Goal: Task Accomplishment & Management: Manage account settings

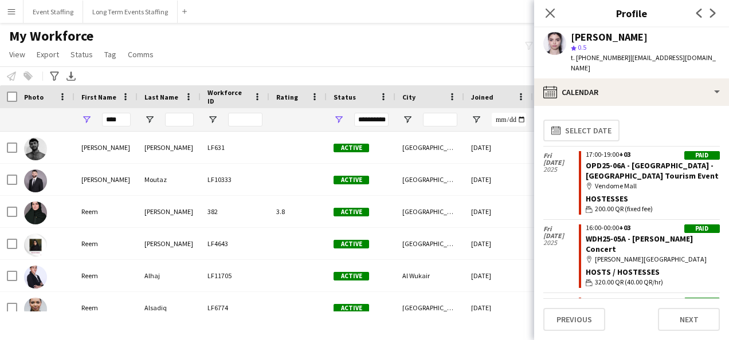
scroll to position [3269, 0]
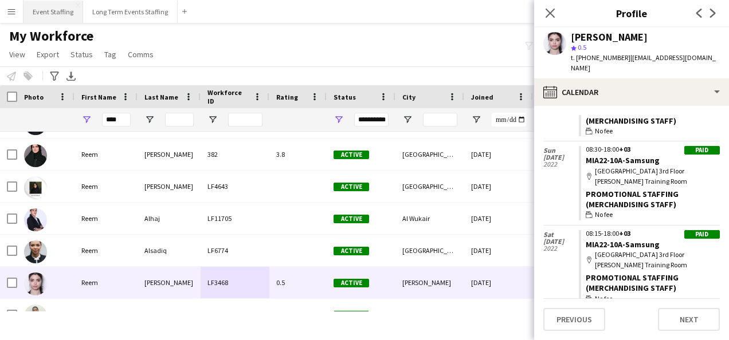
click at [47, 10] on button "Event Staffing Close" at bounding box center [53, 12] width 60 height 22
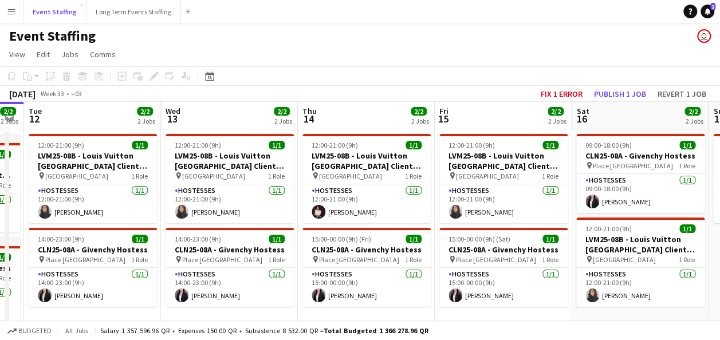
scroll to position [0, 541]
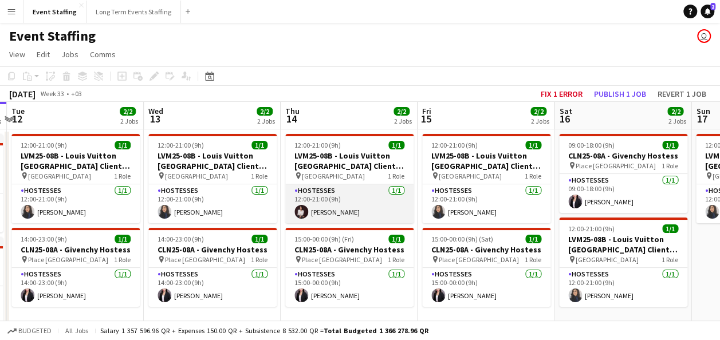
click at [339, 206] on app-card-role "Hostesses [DATE] 12:00-21:00 (9h) [PERSON_NAME]" at bounding box center [349, 203] width 128 height 39
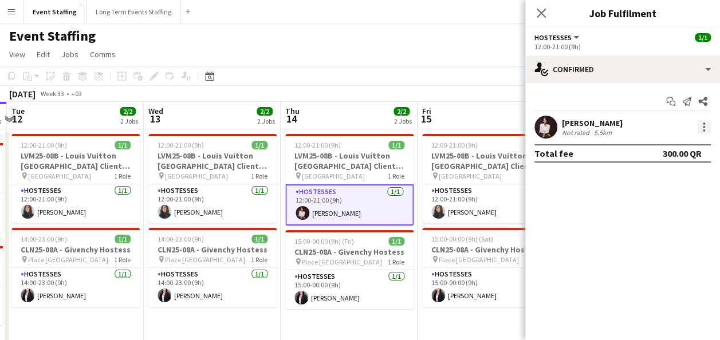
click at [705, 125] on div at bounding box center [704, 127] width 14 height 14
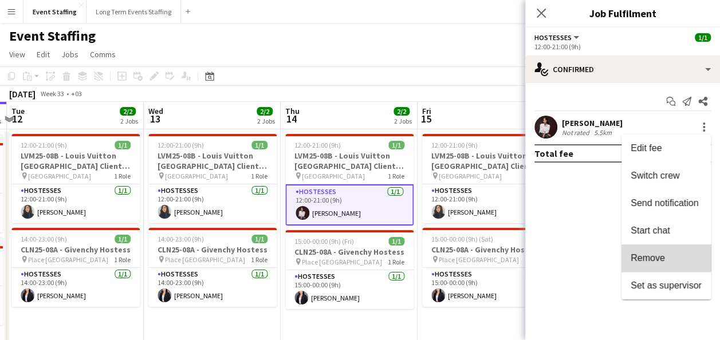
click at [638, 246] on button "Remove" at bounding box center [666, 259] width 89 height 28
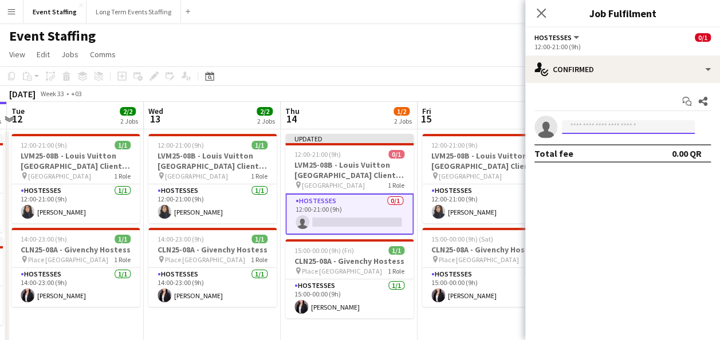
click at [609, 130] on input at bounding box center [628, 127] width 133 height 14
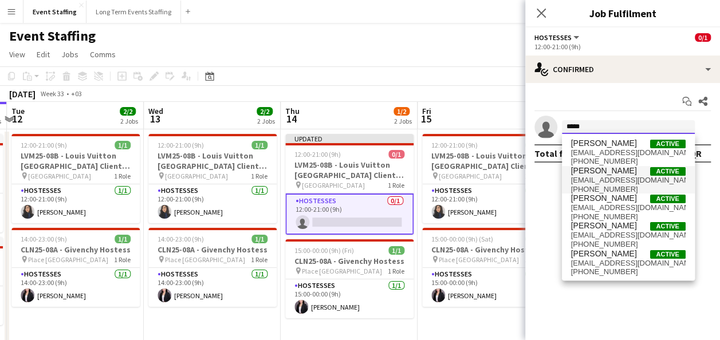
type input "*****"
click at [611, 176] on span "[EMAIL_ADDRESS][DOMAIN_NAME]" at bounding box center [628, 180] width 115 height 9
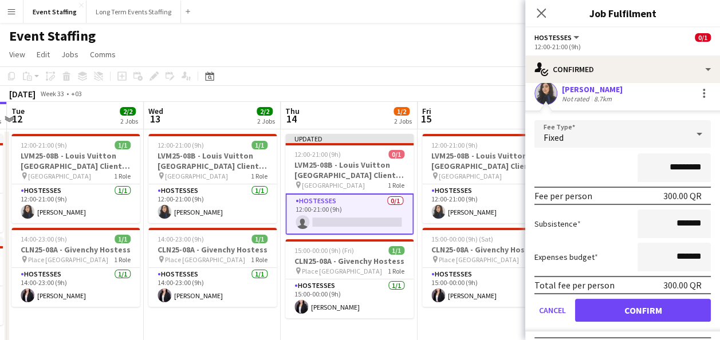
scroll to position [37, 0]
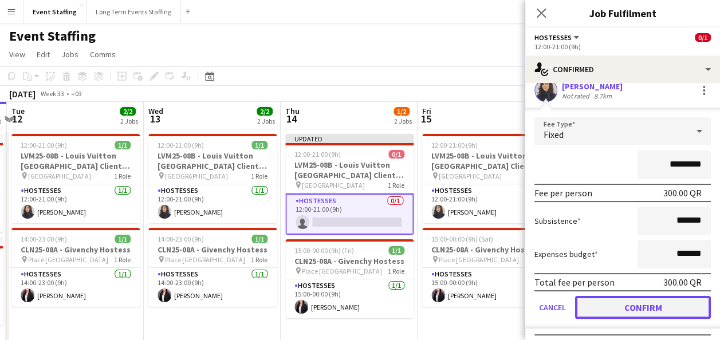
click at [615, 303] on button "Confirm" at bounding box center [643, 307] width 136 height 23
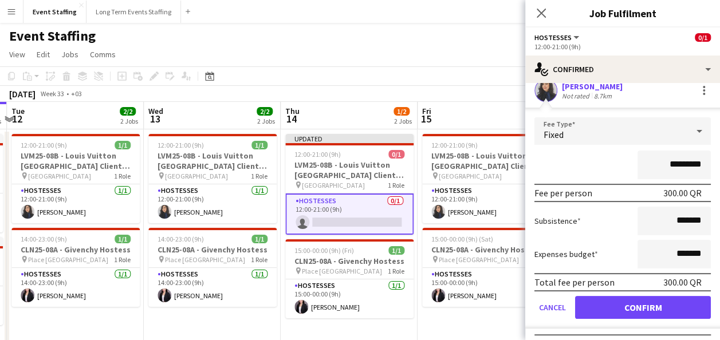
scroll to position [0, 0]
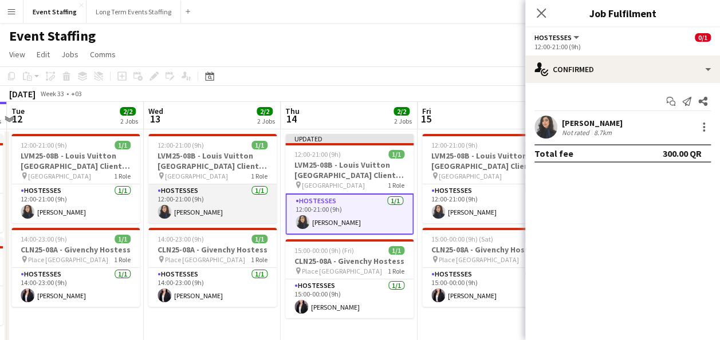
click at [210, 211] on app-card-role "Hostesses [DATE] 12:00-21:00 (9h) [PERSON_NAME]" at bounding box center [212, 203] width 128 height 39
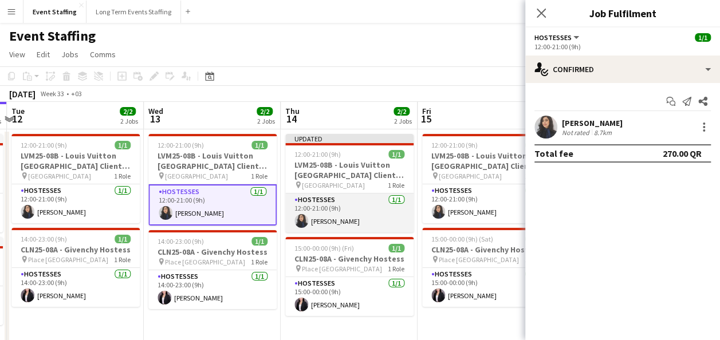
click at [321, 205] on app-card-role "Hostesses [DATE] 12:00-21:00 (9h) [PERSON_NAME]" at bounding box center [349, 213] width 128 height 39
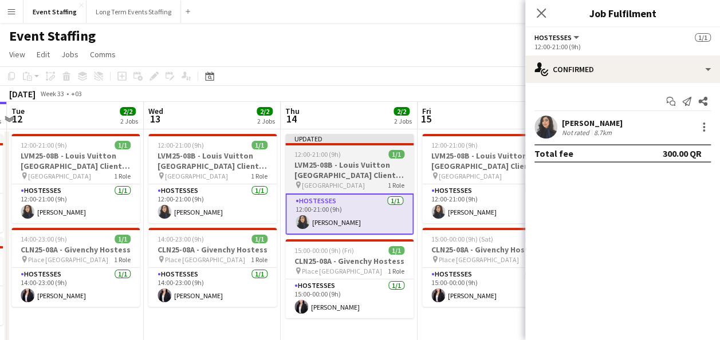
click at [352, 160] on h3 "LVM25-08B - Louis Vuitton [GEOGRAPHIC_DATA] Client Advisor" at bounding box center [349, 170] width 128 height 21
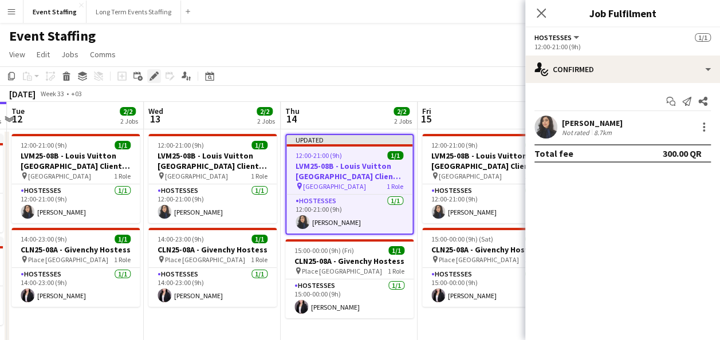
click at [150, 74] on icon "Edit" at bounding box center [154, 76] width 9 height 9
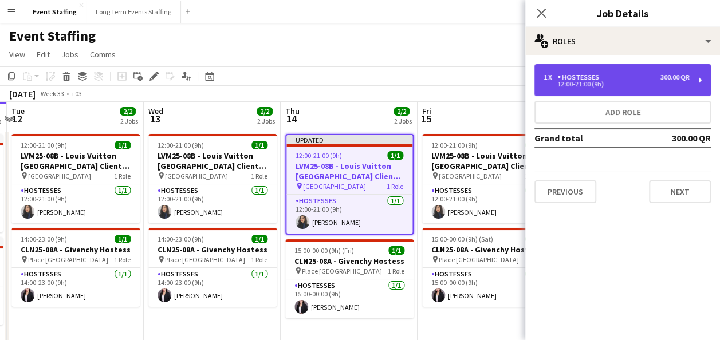
click at [602, 87] on div "12:00-21:00 (9h)" at bounding box center [617, 84] width 146 height 6
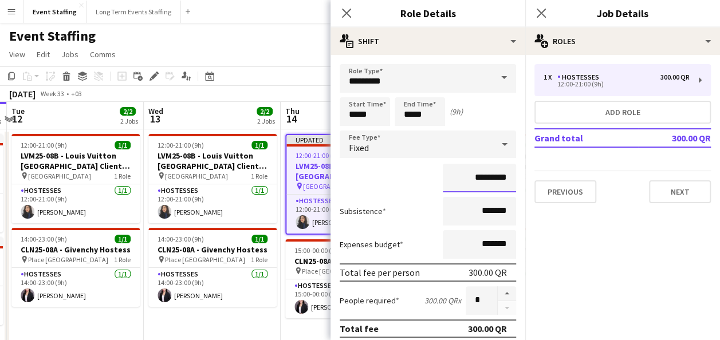
drag, startPoint x: 459, startPoint y: 176, endPoint x: 468, endPoint y: 180, distance: 9.5
click at [468, 180] on input "*********" at bounding box center [479, 178] width 73 height 29
type input "*********"
click at [403, 180] on div "*********" at bounding box center [428, 178] width 176 height 29
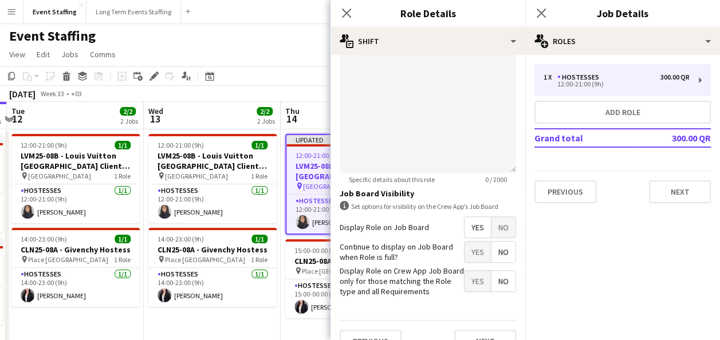
scroll to position [379, 0]
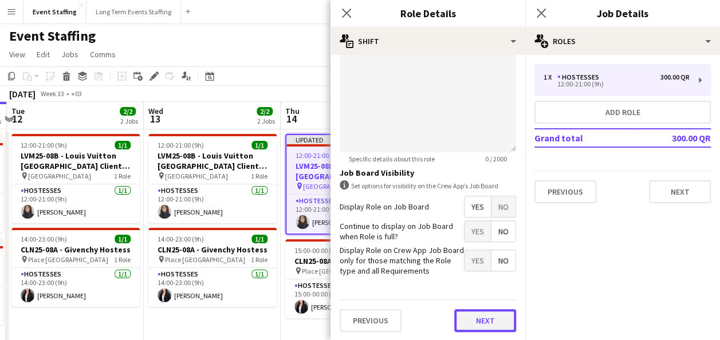
click at [481, 321] on button "Next" at bounding box center [485, 320] width 62 height 23
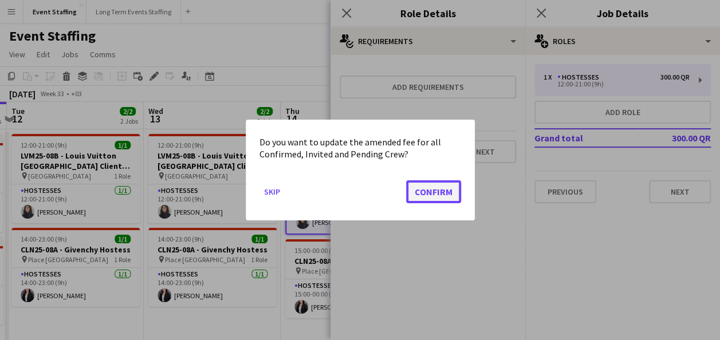
click at [438, 197] on button "Confirm" at bounding box center [433, 191] width 55 height 23
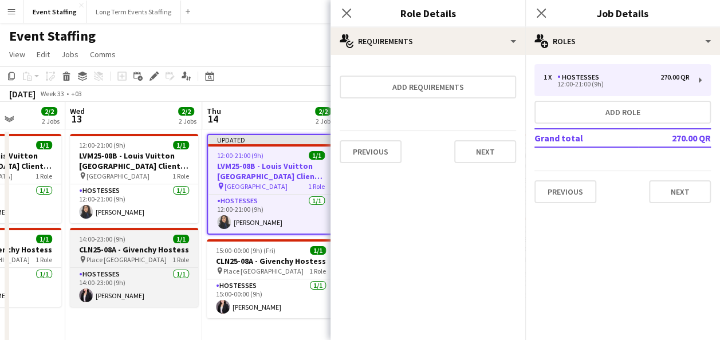
scroll to position [0, 346]
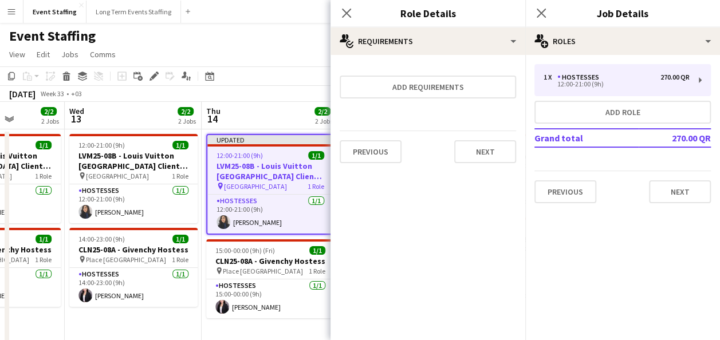
click at [268, 327] on app-date-cell "Updated 12:00-21:00 (9h) 1/1 LVM25-08B - Louis Vuitton [GEOGRAPHIC_DATA] Client…" at bounding box center [270, 283] width 137 height 308
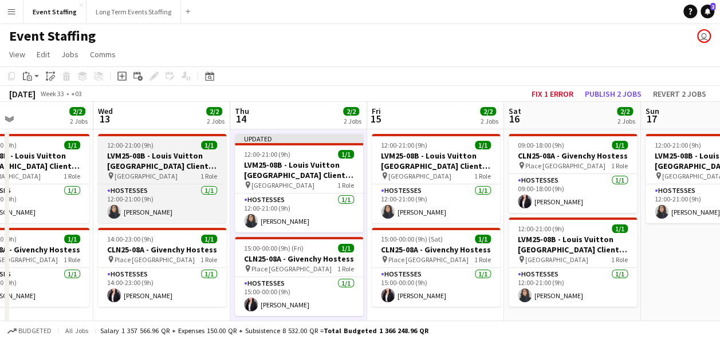
scroll to position [0, 316]
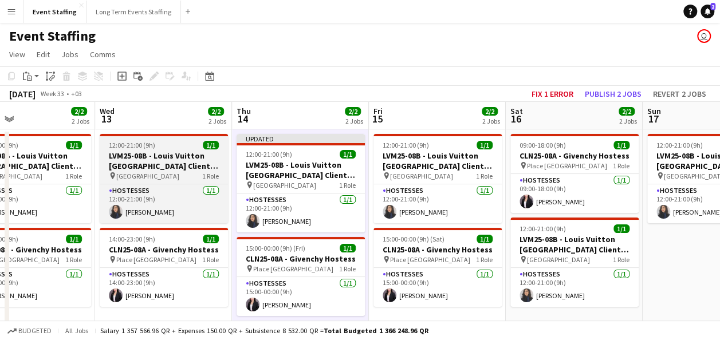
click at [174, 164] on h3 "LVM25-08B - Louis Vuitton [GEOGRAPHIC_DATA] Client Advisor" at bounding box center [164, 161] width 128 height 21
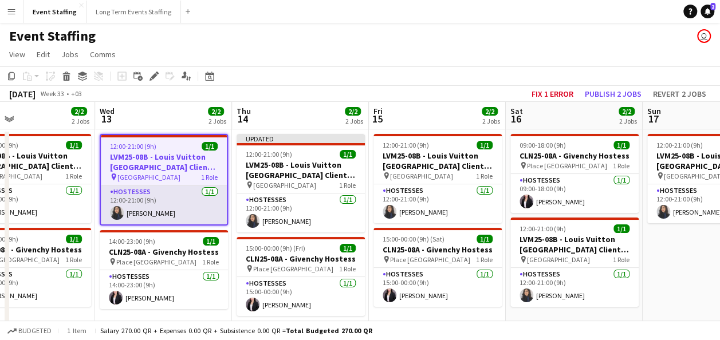
click at [187, 207] on app-card-role "Hostesses [DATE] 12:00-21:00 (9h) [PERSON_NAME]" at bounding box center [164, 205] width 126 height 39
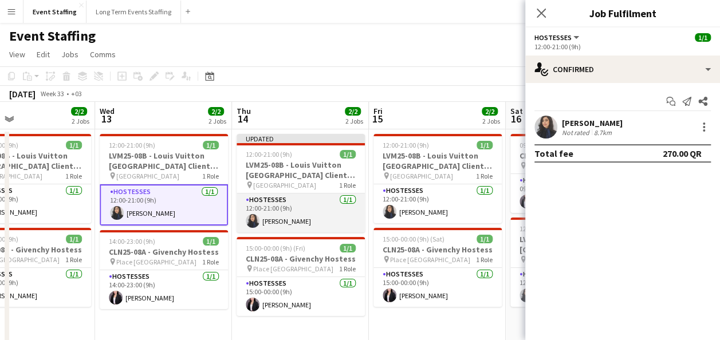
click at [268, 218] on app-card-role "Hostesses [DATE] 12:00-21:00 (9h) [PERSON_NAME]" at bounding box center [301, 213] width 128 height 39
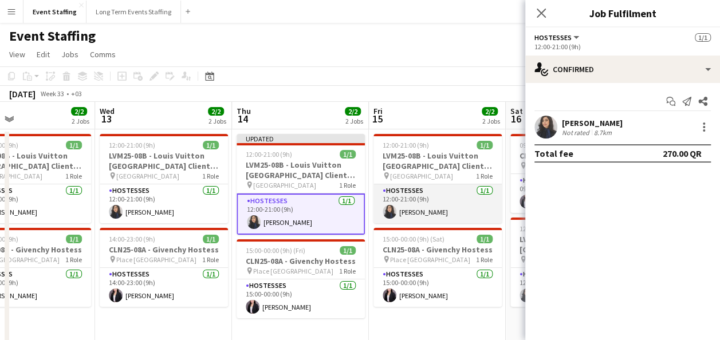
click at [401, 204] on app-card-role "Hostesses [DATE] 12:00-21:00 (9h) [PERSON_NAME]" at bounding box center [438, 203] width 128 height 39
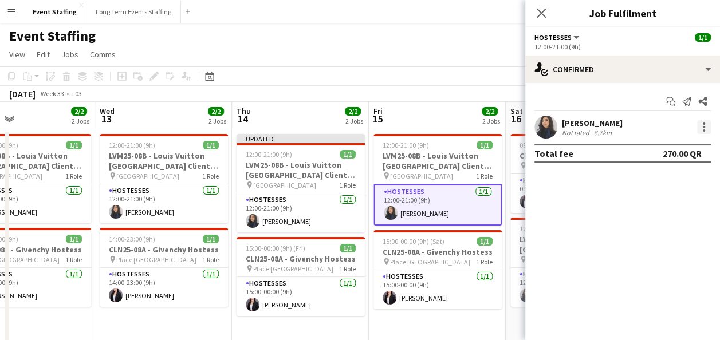
click at [709, 127] on div at bounding box center [704, 127] width 14 height 14
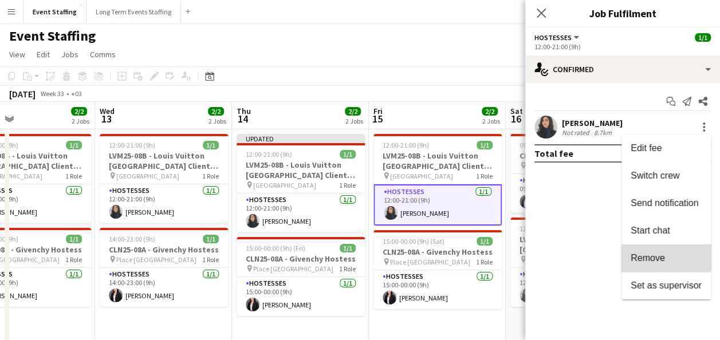
click at [646, 257] on span "Remove" at bounding box center [648, 258] width 34 height 10
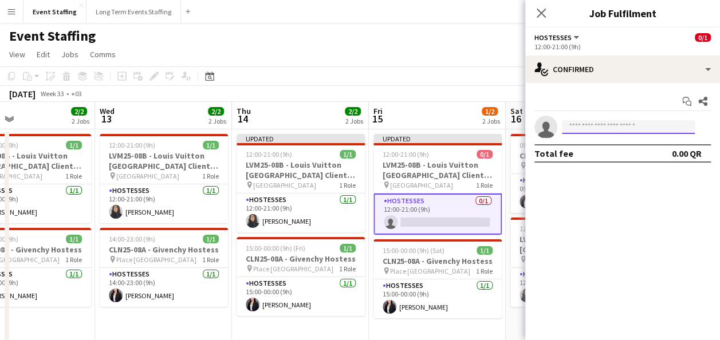
click at [637, 124] on input at bounding box center [628, 127] width 133 height 14
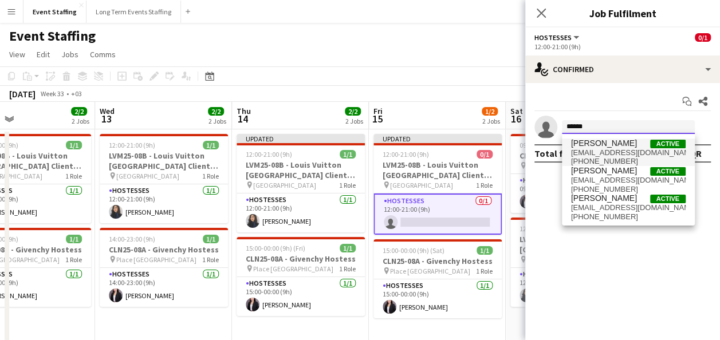
type input "******"
click at [624, 147] on span "[PERSON_NAME] Active" at bounding box center [628, 144] width 115 height 10
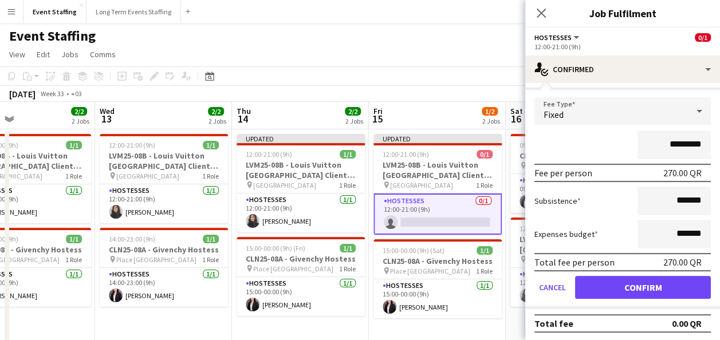
scroll to position [57, 0]
drag, startPoint x: 647, startPoint y: 143, endPoint x: 662, endPoint y: 145, distance: 15.0
click at [662, 145] on input "*********" at bounding box center [674, 144] width 73 height 29
type input "*********"
click at [579, 143] on div "*********" at bounding box center [623, 144] width 176 height 29
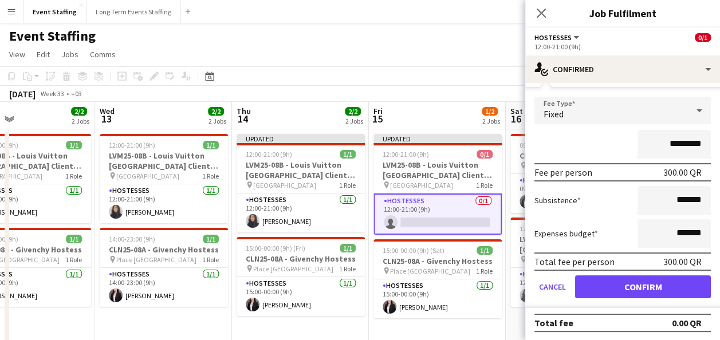
scroll to position [58, 0]
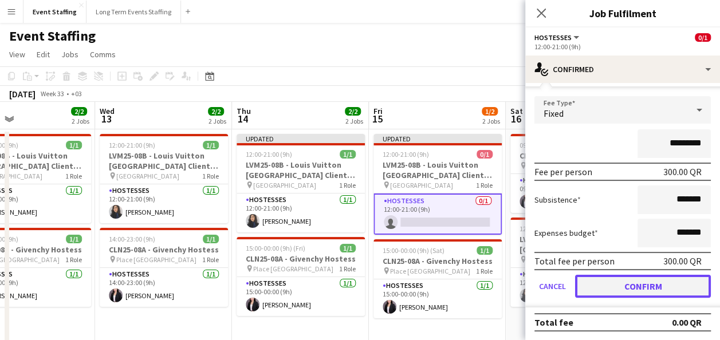
click at [623, 278] on button "Confirm" at bounding box center [643, 286] width 136 height 23
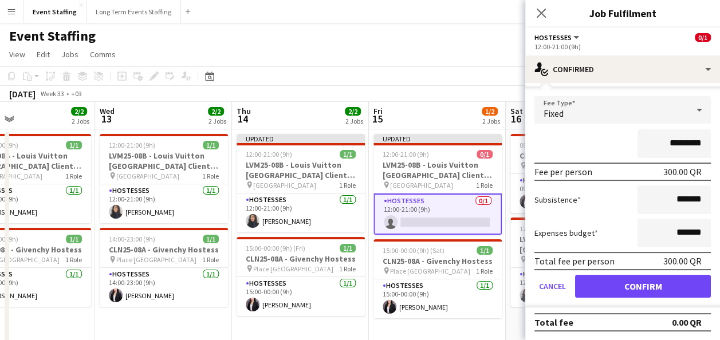
scroll to position [0, 0]
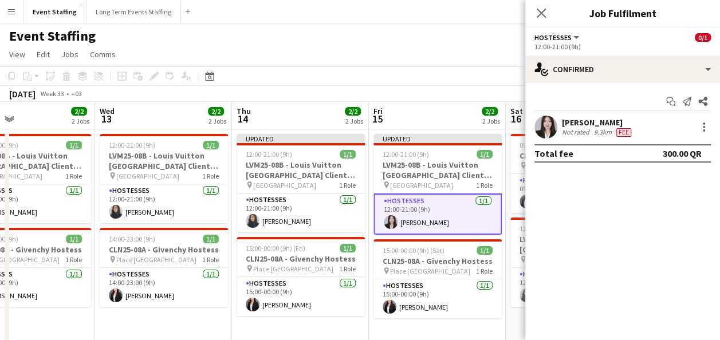
click at [442, 68] on app-toolbar "Copy Paste Paste Ctrl+V Paste with crew Ctrl+Shift+V Paste linked Job [GEOGRAPH…" at bounding box center [360, 75] width 720 height 19
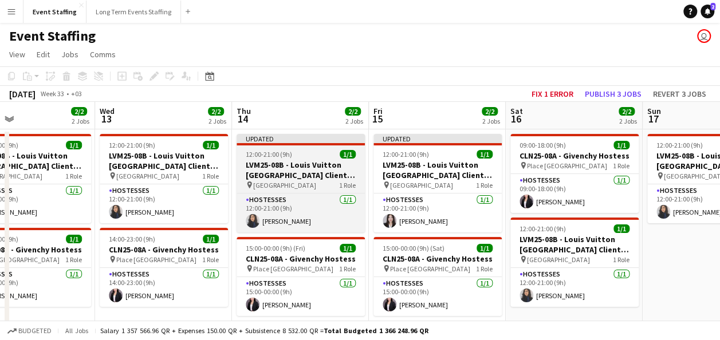
click at [314, 166] on h3 "LVM25-08B - Louis Vuitton [GEOGRAPHIC_DATA] Client Advisor" at bounding box center [301, 170] width 128 height 21
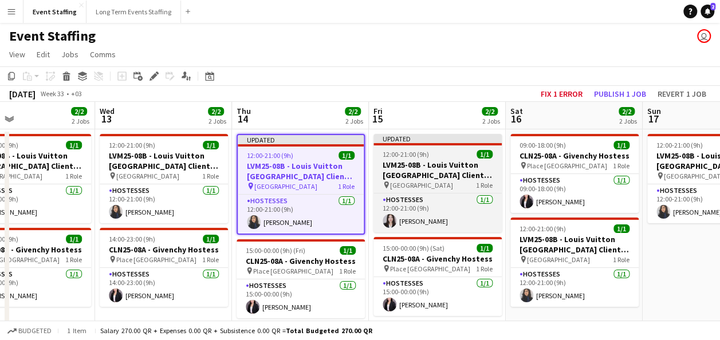
click at [420, 163] on h3 "LVM25-08B - Louis Vuitton [GEOGRAPHIC_DATA] Client Advisor" at bounding box center [438, 170] width 128 height 21
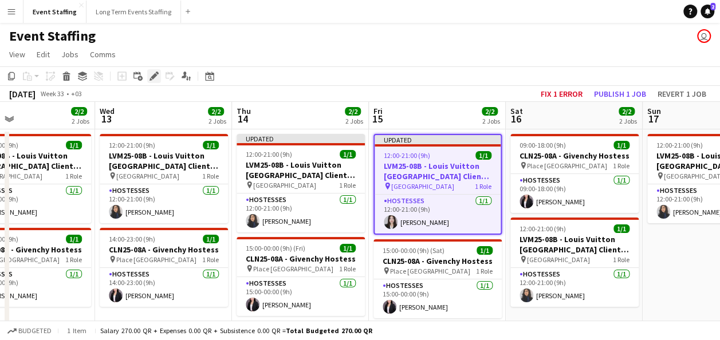
click at [156, 78] on icon "Edit" at bounding box center [154, 76] width 9 height 9
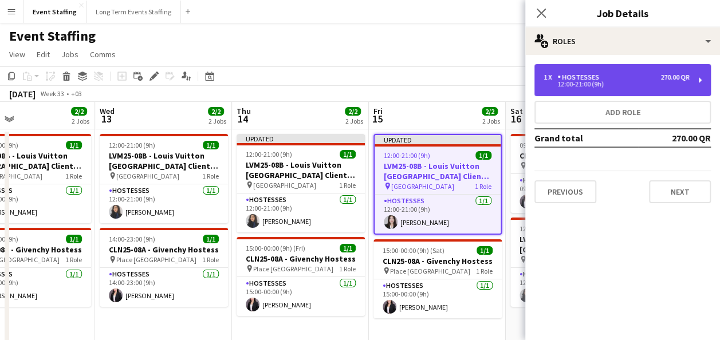
click at [618, 78] on div "1 x Hostesses 270.00 QR" at bounding box center [617, 77] width 146 height 8
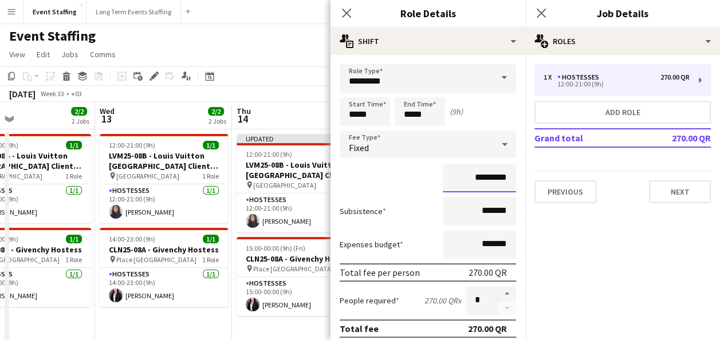
drag, startPoint x: 460, startPoint y: 176, endPoint x: 469, endPoint y: 176, distance: 8.6
click at [469, 176] on input "*********" at bounding box center [479, 178] width 73 height 29
type input "*********"
click at [411, 185] on div "*********" at bounding box center [428, 178] width 176 height 29
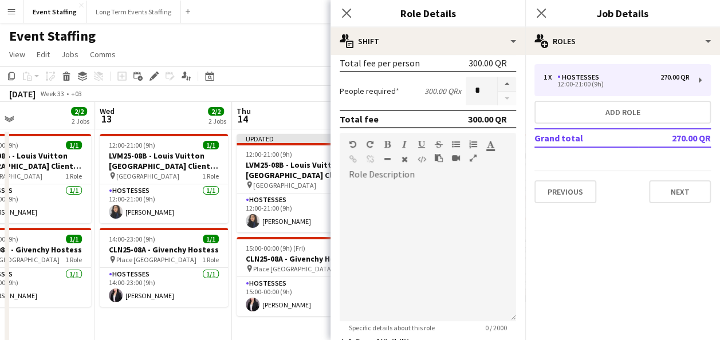
scroll to position [379, 0]
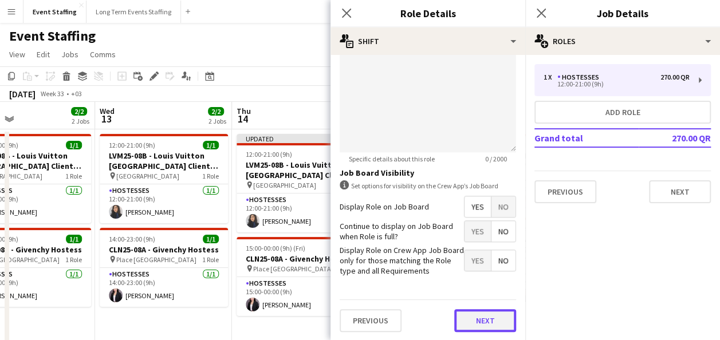
click at [458, 312] on button "Next" at bounding box center [485, 320] width 62 height 23
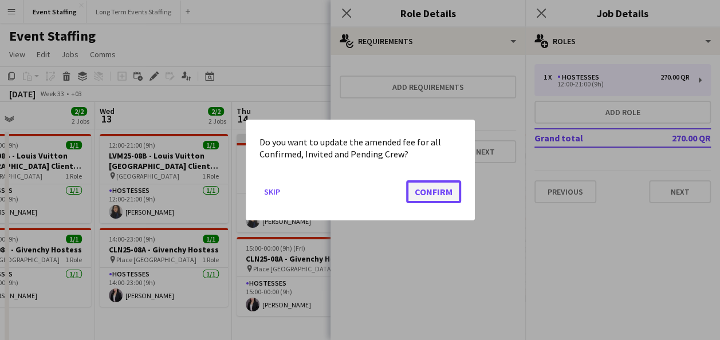
click at [435, 188] on button "Confirm" at bounding box center [433, 191] width 55 height 23
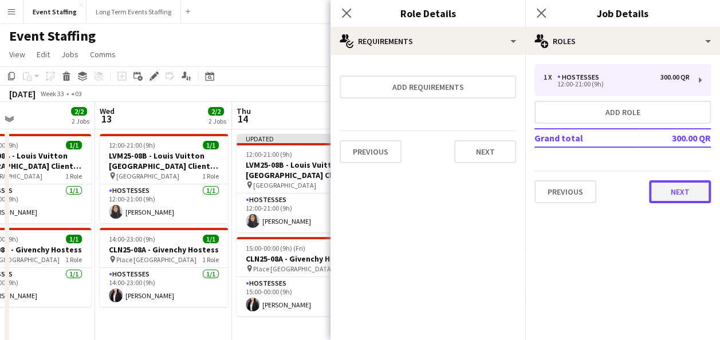
click at [678, 187] on button "Next" at bounding box center [680, 191] width 62 height 23
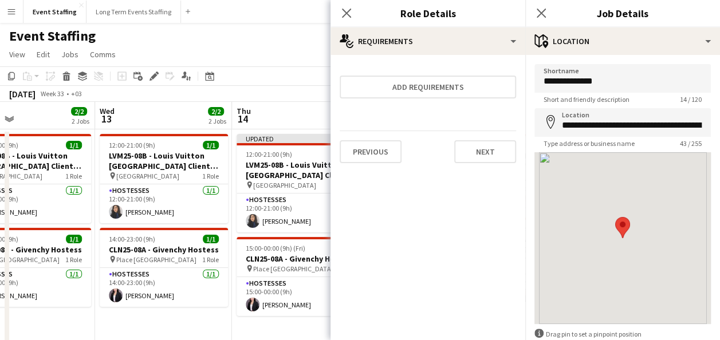
click at [266, 52] on app-page-menu "View Day view expanded Day view collapsed Month view Date picker Jump to [DATE]…" at bounding box center [360, 56] width 720 height 22
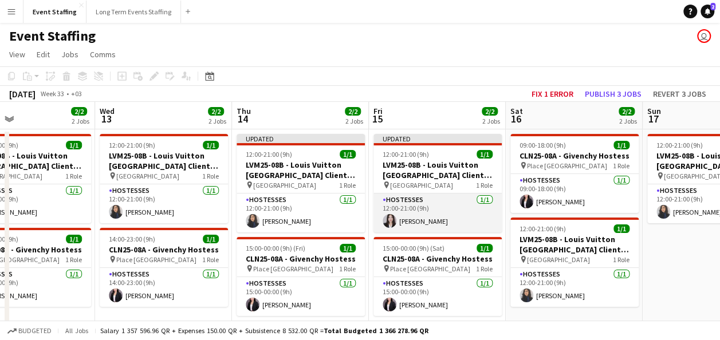
click at [431, 212] on app-card-role "Hostesses [DATE] 12:00-21:00 (9h) [PERSON_NAME]" at bounding box center [438, 213] width 128 height 39
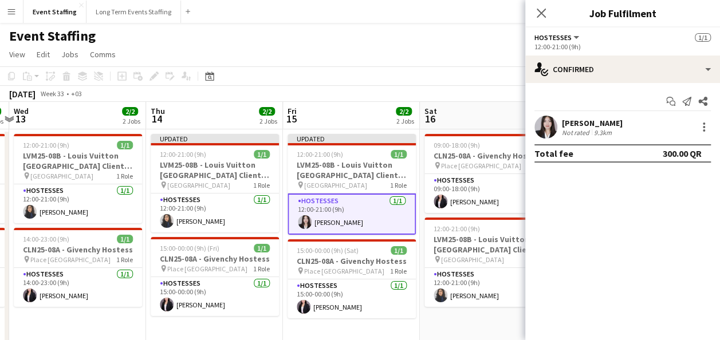
scroll to position [0, 403]
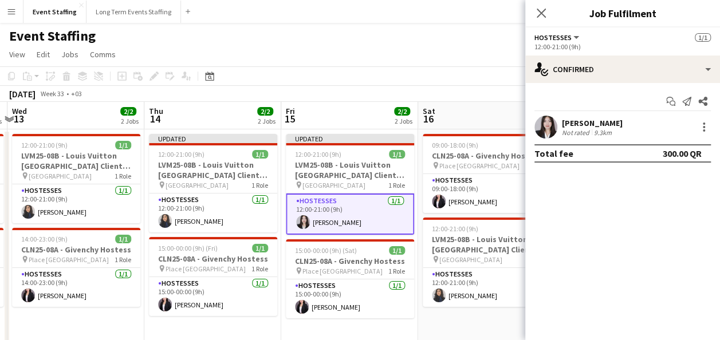
click at [431, 75] on app-toolbar "Copy Paste Paste Ctrl+V Paste with crew Ctrl+Shift+V Paste linked Job [GEOGRAPH…" at bounding box center [360, 75] width 720 height 19
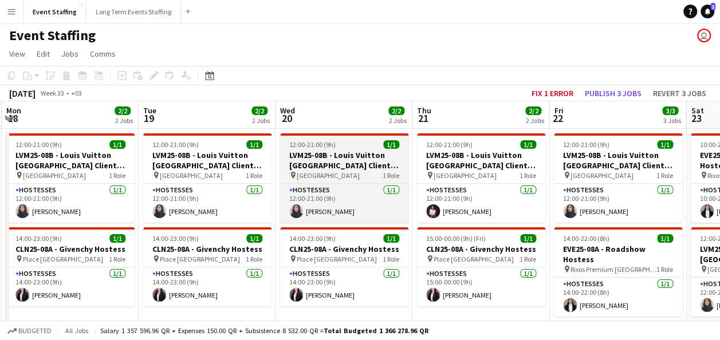
scroll to position [0, 547]
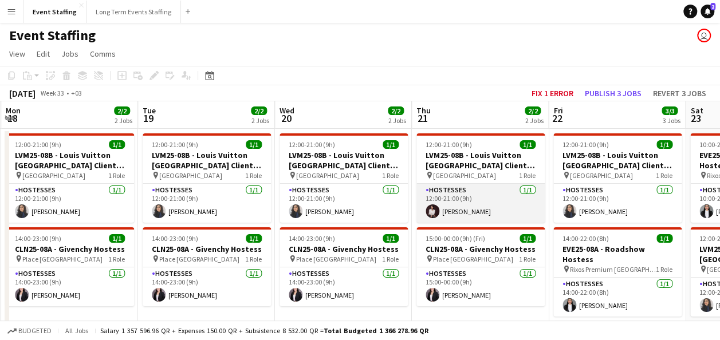
click at [474, 206] on app-card-role "Hostesses [DATE] 12:00-21:00 (9h) [PERSON_NAME]" at bounding box center [481, 203] width 128 height 39
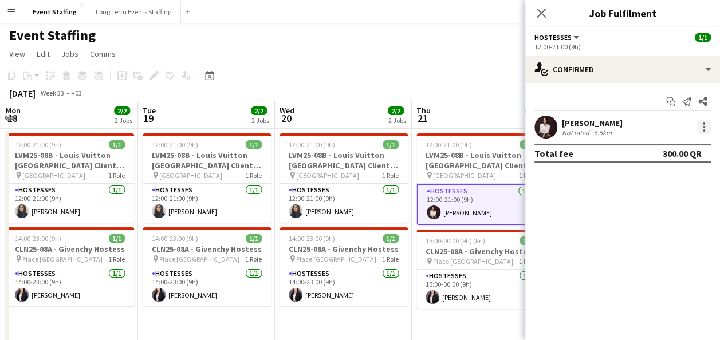
click at [701, 129] on div at bounding box center [704, 127] width 14 height 14
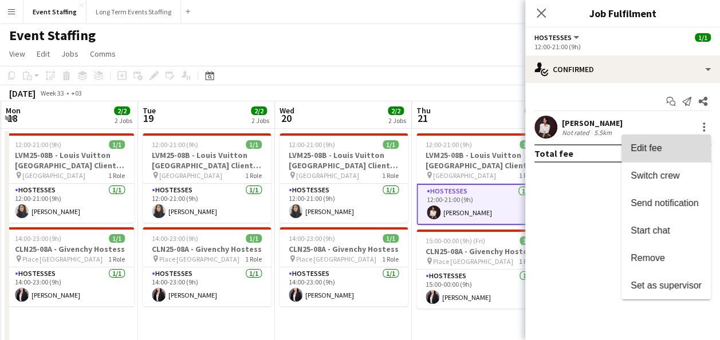
click at [660, 155] on button "Edit fee" at bounding box center [666, 149] width 89 height 28
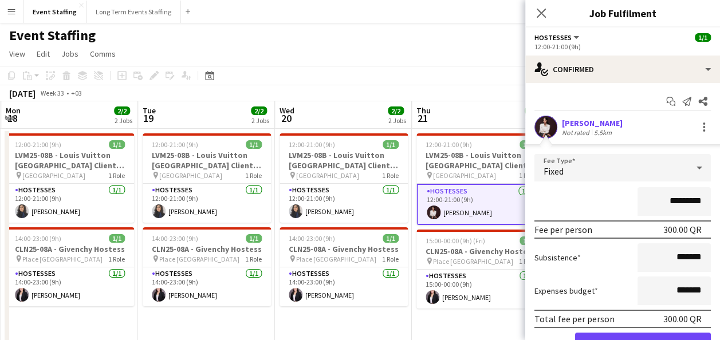
scroll to position [58, 0]
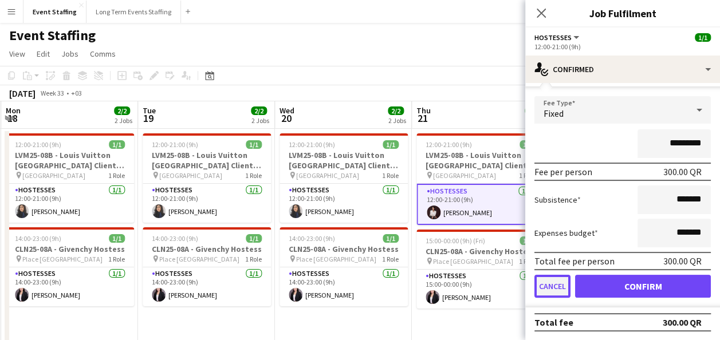
click at [552, 282] on button "Cancel" at bounding box center [553, 286] width 36 height 23
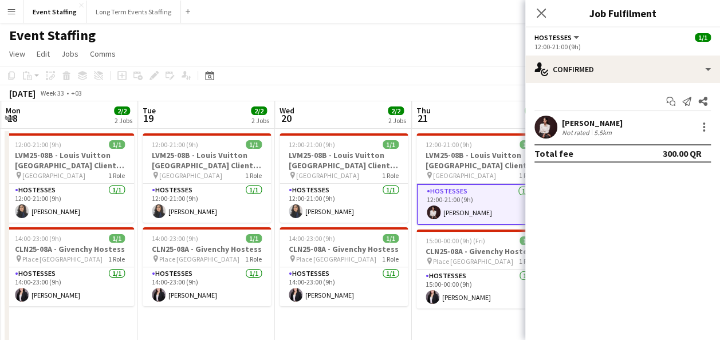
scroll to position [0, 0]
click at [705, 129] on div at bounding box center [704, 130] width 2 height 2
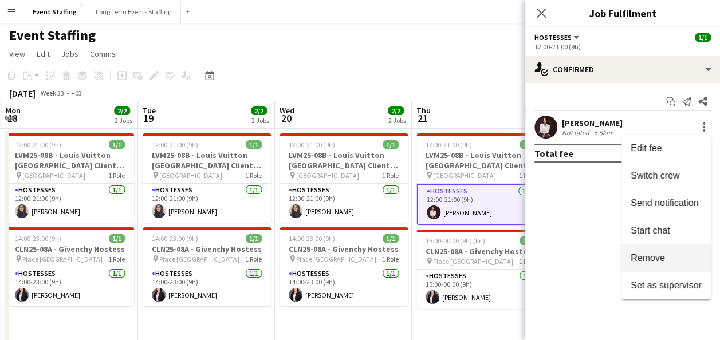
click at [659, 253] on span "Remove" at bounding box center [648, 258] width 34 height 10
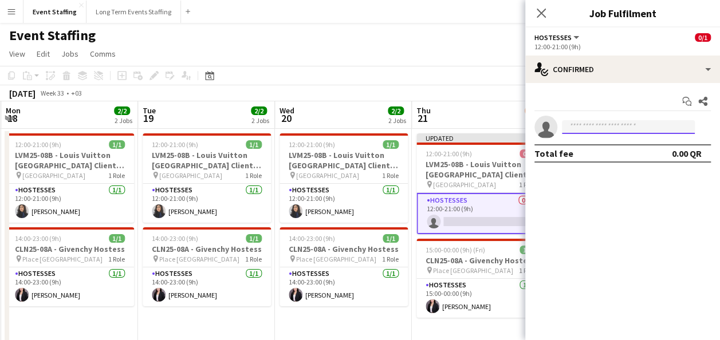
click at [609, 125] on input at bounding box center [628, 127] width 133 height 14
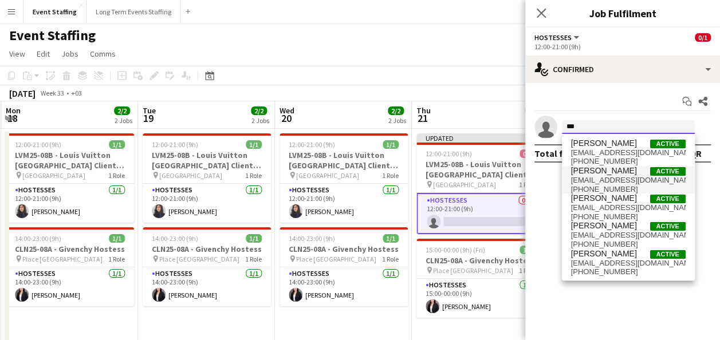
type input "***"
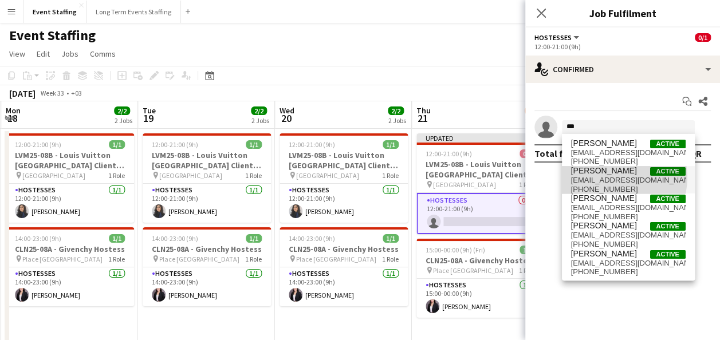
click at [611, 178] on span "[EMAIL_ADDRESS][DOMAIN_NAME]" at bounding box center [628, 180] width 115 height 9
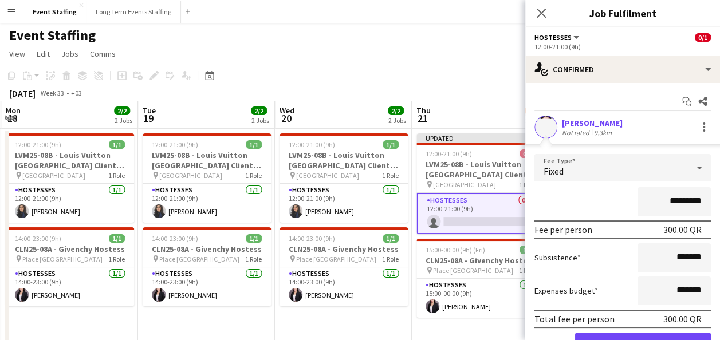
scroll to position [46, 0]
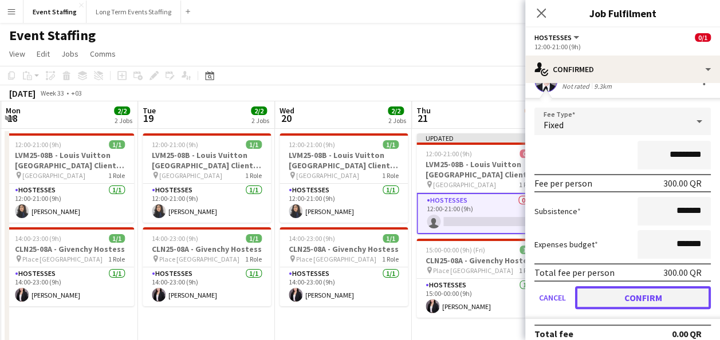
click at [620, 293] on button "Confirm" at bounding box center [643, 297] width 136 height 23
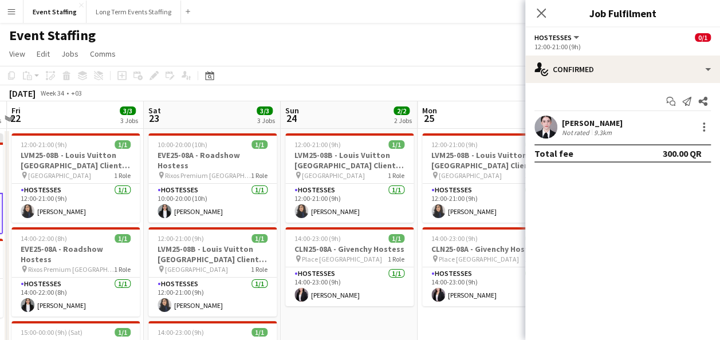
scroll to position [0, 285]
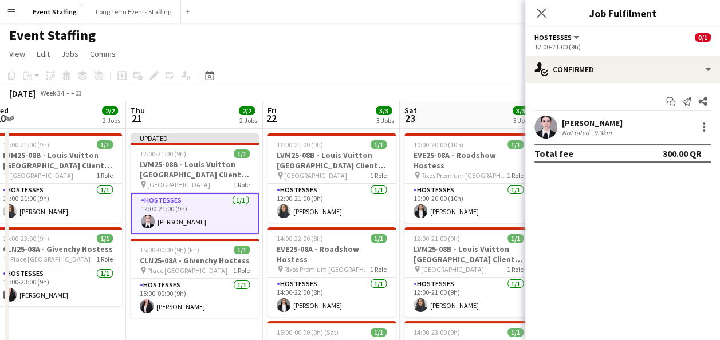
drag, startPoint x: 400, startPoint y: 315, endPoint x: 114, endPoint y: 278, distance: 288.2
click at [114, 278] on app-calendar-viewport "Mon 18 2/2 2 Jobs Tue 19 2/2 2 Jobs Wed 20 2/2 2 Jobs Thu 21 2/2 2 Jobs Fri 22 …" at bounding box center [360, 295] width 720 height 388
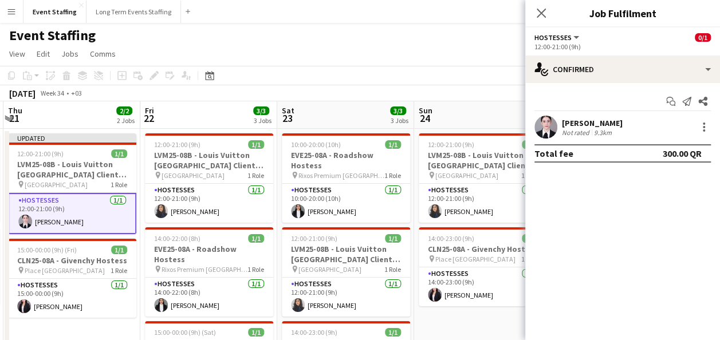
scroll to position [0, 409]
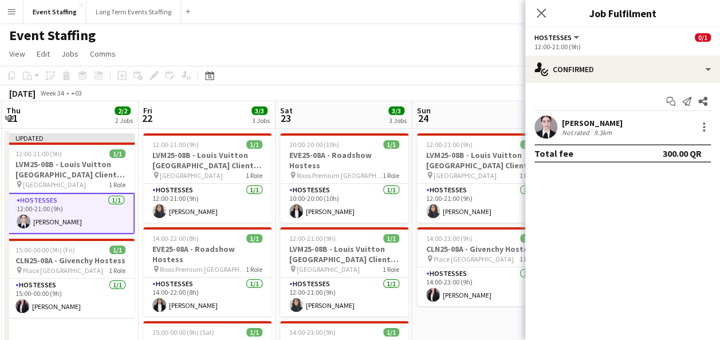
drag, startPoint x: 411, startPoint y: 280, endPoint x: 287, endPoint y: 270, distance: 124.7
click at [287, 270] on app-calendar-viewport "Mon 18 2/2 2 Jobs Tue 19 2/2 2 Jobs Wed 20 2/2 2 Jobs Thu 21 2/2 2 Jobs Fri 22 …" at bounding box center [360, 295] width 720 height 388
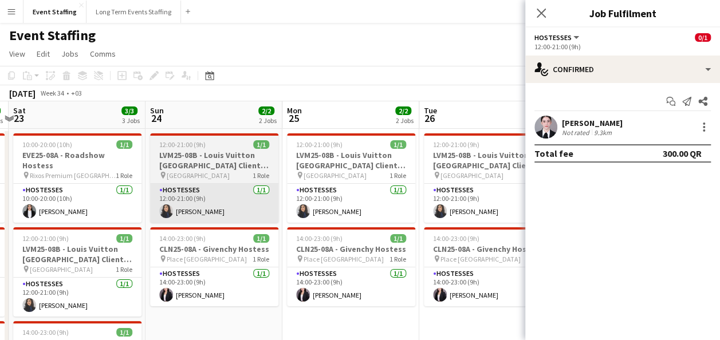
drag, startPoint x: 438, startPoint y: 228, endPoint x: 221, endPoint y: 216, distance: 216.9
click at [170, 214] on app-calendar-viewport "Wed 20 2/2 2 Jobs Thu 21 2/2 2 Jobs Fri 22 3/3 3 Jobs Sat 23 3/3 3 Jobs Sun 24 …" at bounding box center [360, 295] width 720 height 388
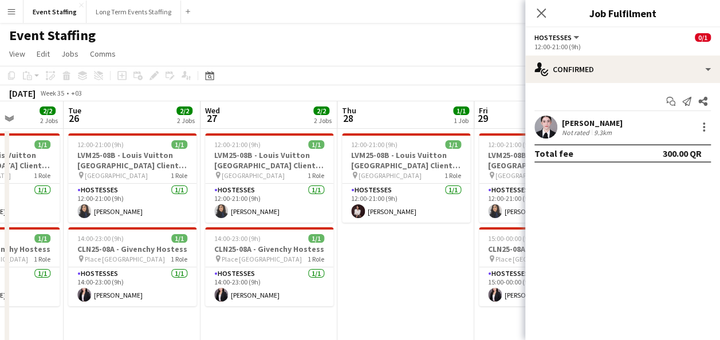
scroll to position [0, 493]
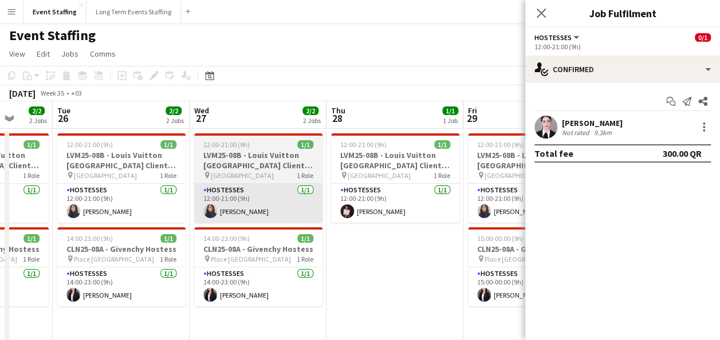
drag, startPoint x: 411, startPoint y: 231, endPoint x: 222, endPoint y: 211, distance: 190.7
click at [64, 210] on app-calendar-viewport "Fri 22 3/3 3 Jobs Sat 23 3/3 3 Jobs Sun 24 2/2 2 Jobs Mon 25 2/2 2 Jobs Tue 26 …" at bounding box center [360, 295] width 720 height 388
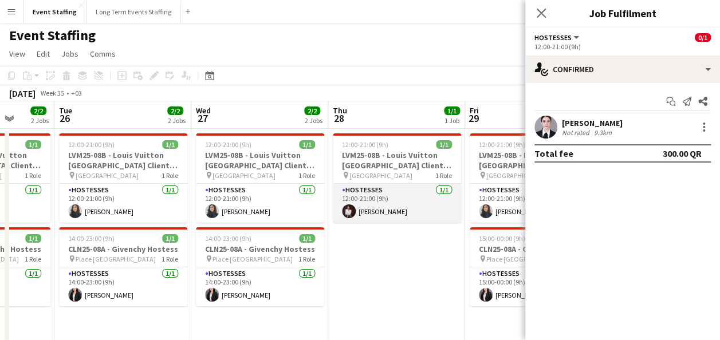
click at [371, 206] on app-card-role "Hostesses [DATE] 12:00-21:00 (9h) [PERSON_NAME]" at bounding box center [397, 203] width 128 height 39
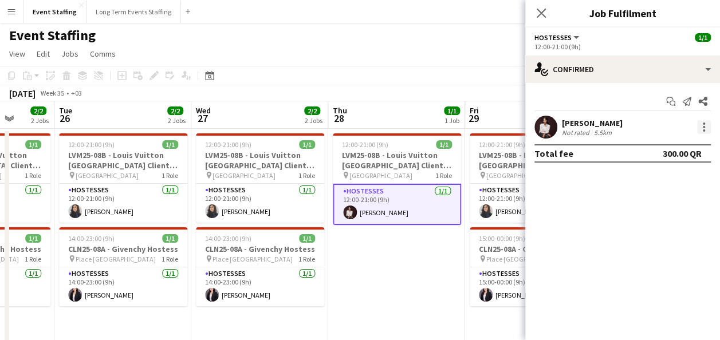
click at [705, 122] on div at bounding box center [704, 127] width 14 height 14
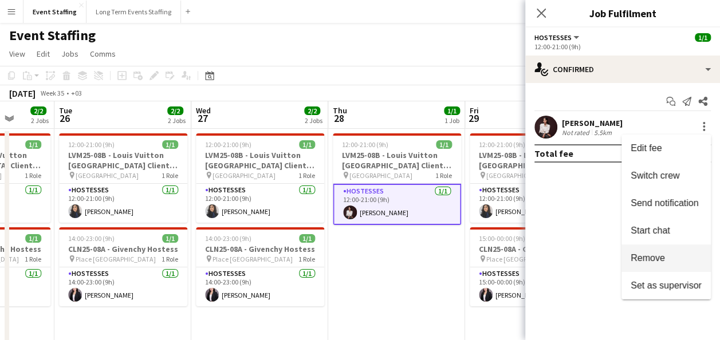
click at [673, 252] on button "Remove" at bounding box center [666, 259] width 89 height 28
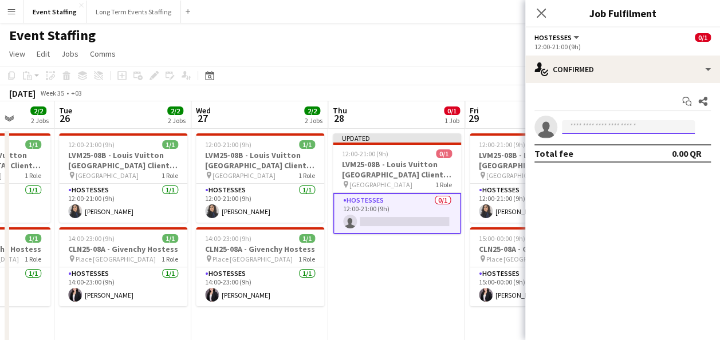
click at [599, 124] on input at bounding box center [628, 127] width 133 height 14
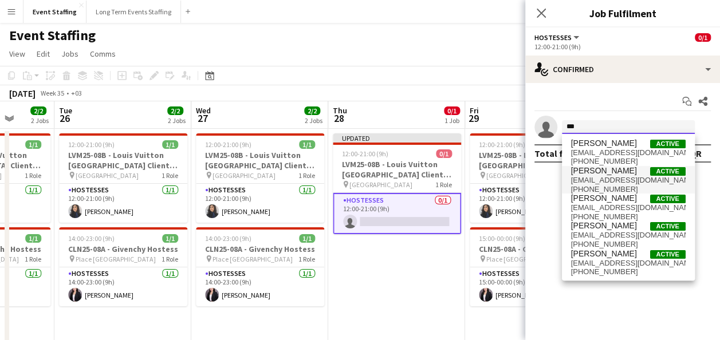
type input "***"
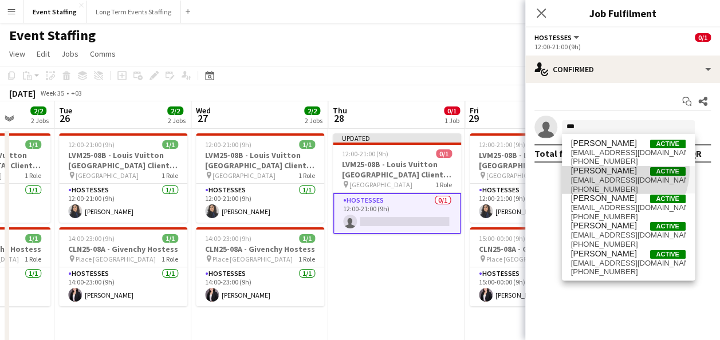
click at [619, 170] on span "[PERSON_NAME] Active" at bounding box center [628, 171] width 115 height 10
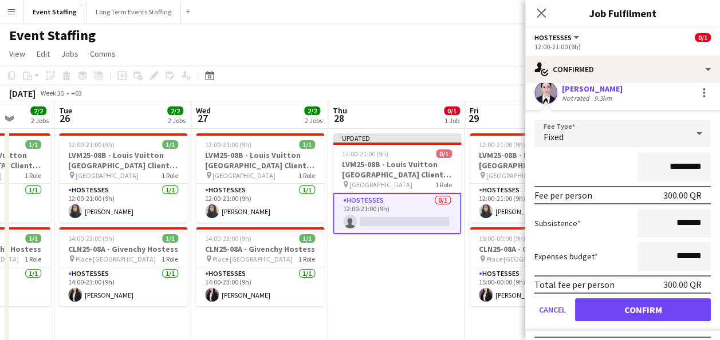
scroll to position [57, 0]
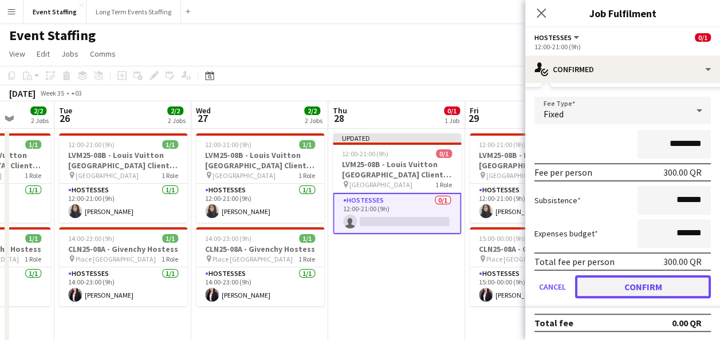
click at [657, 286] on button "Confirm" at bounding box center [643, 287] width 136 height 23
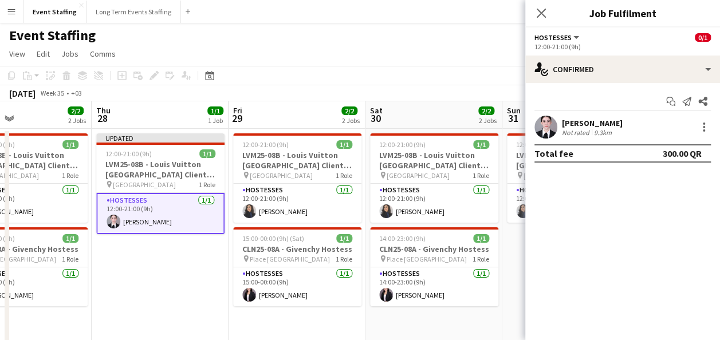
scroll to position [0, 520]
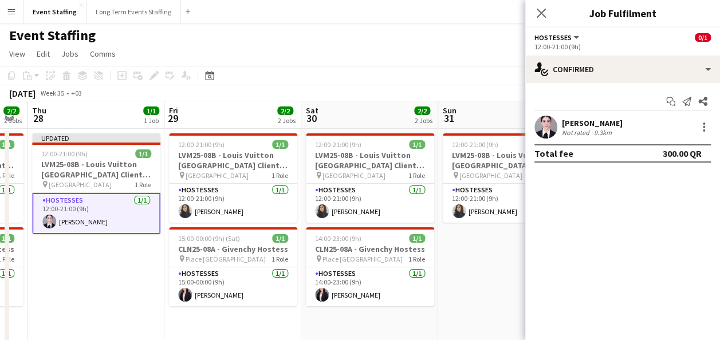
drag, startPoint x: 395, startPoint y: 272, endPoint x: 94, endPoint y: 258, distance: 301.1
click at [94, 258] on app-calendar-viewport "Sun 24 2/2 2 Jobs Mon 25 2/2 2 Jobs Tue 26 2/2 2 Jobs Wed 27 2/2 2 Jobs Thu 28 …" at bounding box center [360, 295] width 720 height 388
click at [466, 267] on app-date-cell "12:00-21:00 (9h) 1/1 LVM25-08B - Louis Vuitton [GEOGRAPHIC_DATA] Client Advisor…" at bounding box center [506, 283] width 137 height 308
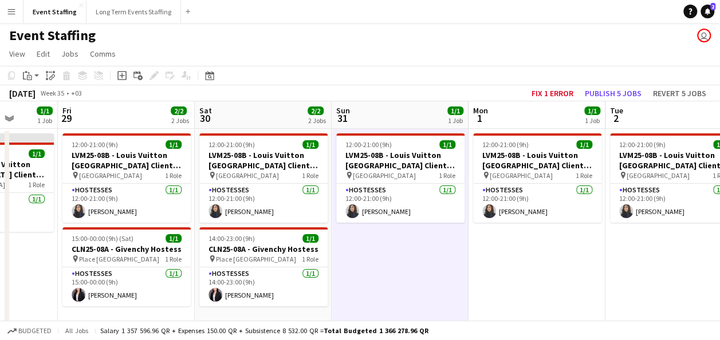
scroll to position [0, 352]
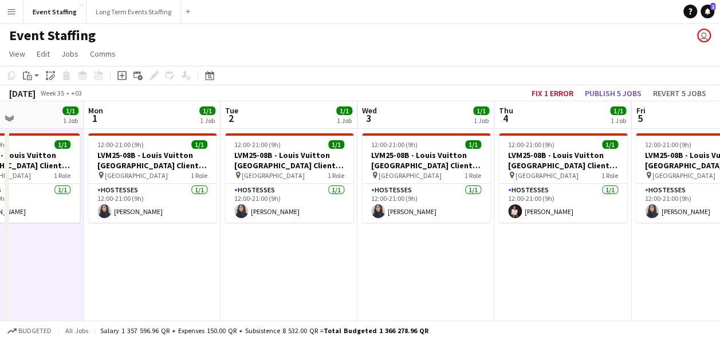
drag, startPoint x: 578, startPoint y: 289, endPoint x: 101, endPoint y: 213, distance: 482.6
click at [101, 213] on app-calendar-viewport "Thu 28 1/1 1 Job Fri 29 2/2 2 Jobs Sat 30 2/2 2 Jobs Sun 31 1/1 1 Job Mon 1 1/1…" at bounding box center [360, 295] width 720 height 388
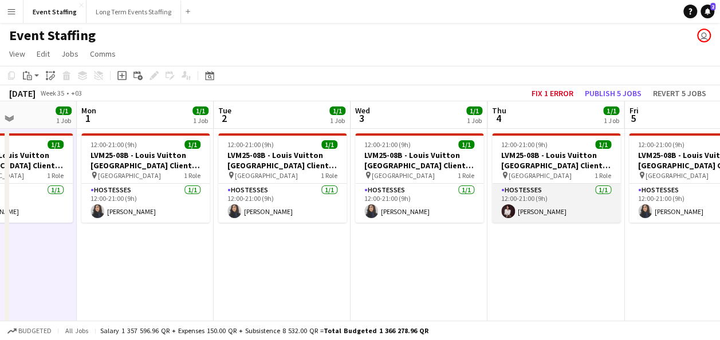
click at [543, 210] on app-card-role "Hostesses [DATE] 12:00-21:00 (9h) [PERSON_NAME]" at bounding box center [556, 203] width 128 height 39
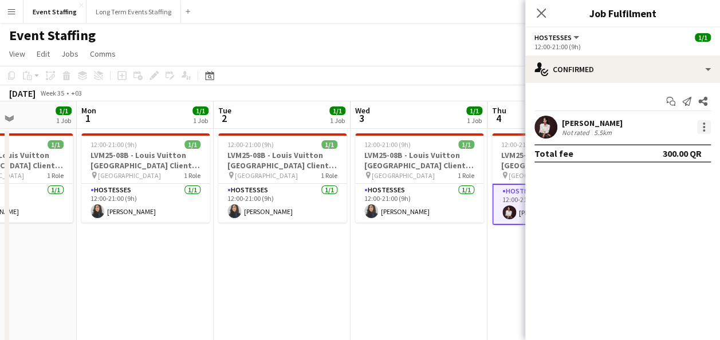
click at [703, 131] on div at bounding box center [704, 130] width 2 height 2
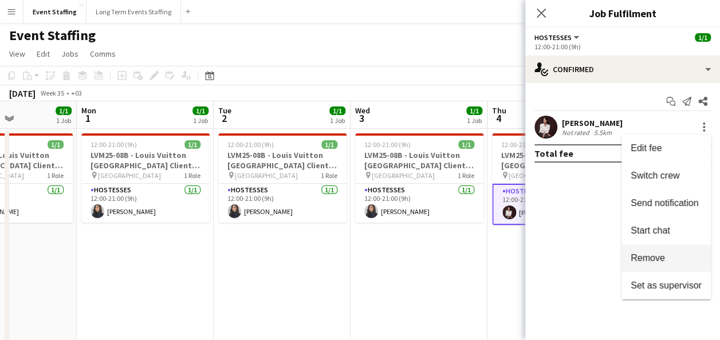
click at [660, 252] on button "Remove" at bounding box center [666, 259] width 89 height 28
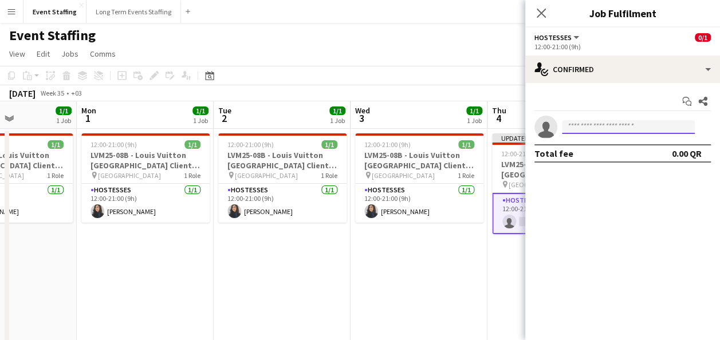
click at [608, 124] on input at bounding box center [628, 127] width 133 height 14
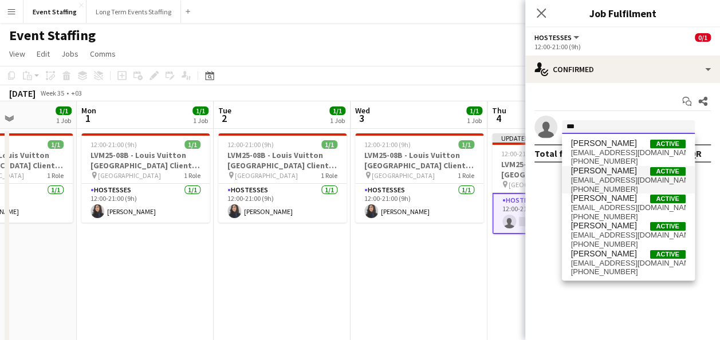
type input "***"
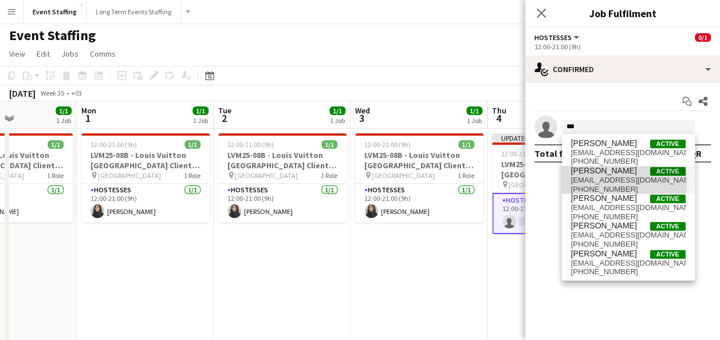
click at [611, 182] on span "[EMAIL_ADDRESS][DOMAIN_NAME]" at bounding box center [628, 180] width 115 height 9
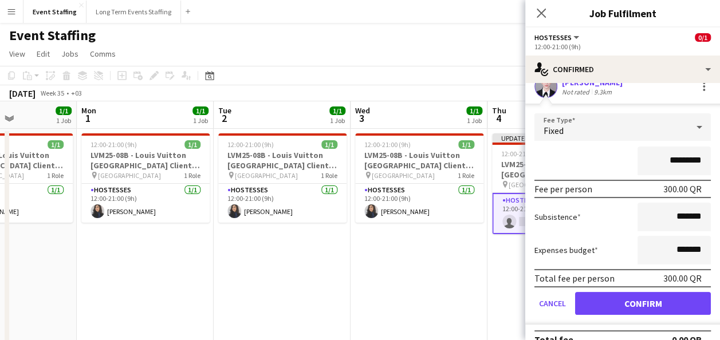
scroll to position [57, 0]
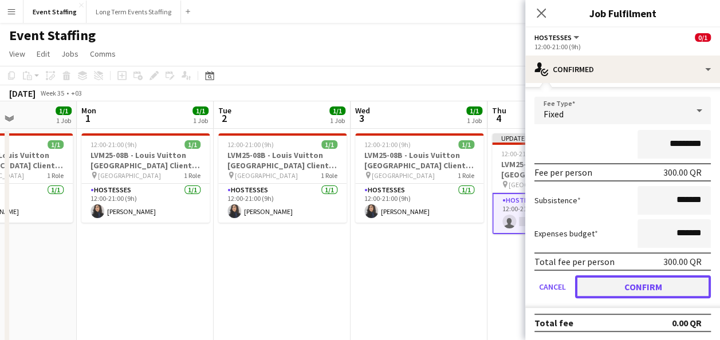
click at [635, 283] on button "Confirm" at bounding box center [643, 287] width 136 height 23
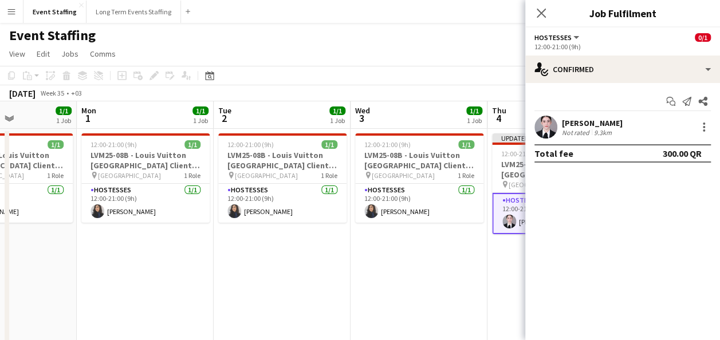
scroll to position [0, 0]
click at [473, 290] on app-date-cell "12:00-21:00 (9h) 1/1 LVM25-08B - Louis Vuitton [GEOGRAPHIC_DATA] Client Advisor…" at bounding box center [419, 283] width 137 height 308
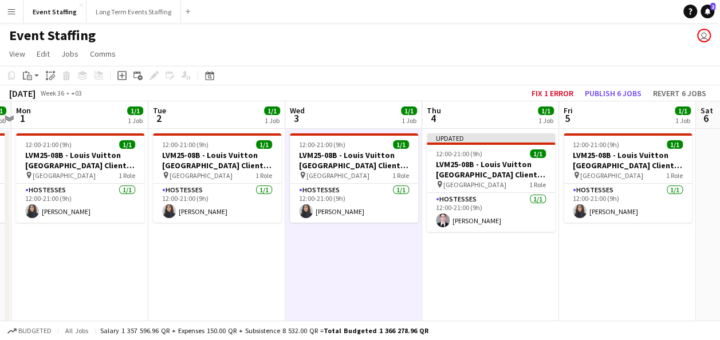
scroll to position [0, 259]
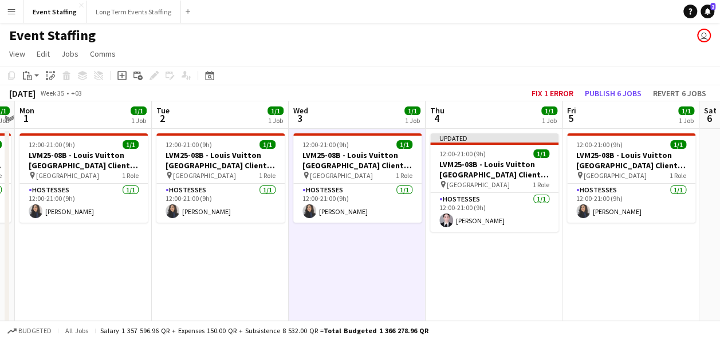
drag, startPoint x: 530, startPoint y: 288, endPoint x: 469, endPoint y: 269, distance: 64.0
click at [469, 269] on app-calendar-viewport "Sat 30 2/2 2 Jobs Sun 31 1/1 1 Job Mon 1 1/1 1 Job Tue 2 1/1 1 Job Wed 3 1/1 1 …" at bounding box center [360, 295] width 720 height 388
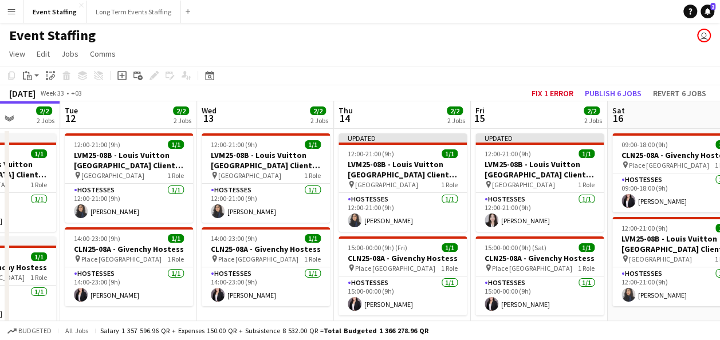
scroll to position [0, 351]
click at [598, 93] on button "Publish 6 jobs" at bounding box center [613, 93] width 66 height 15
